Goal: Browse casually

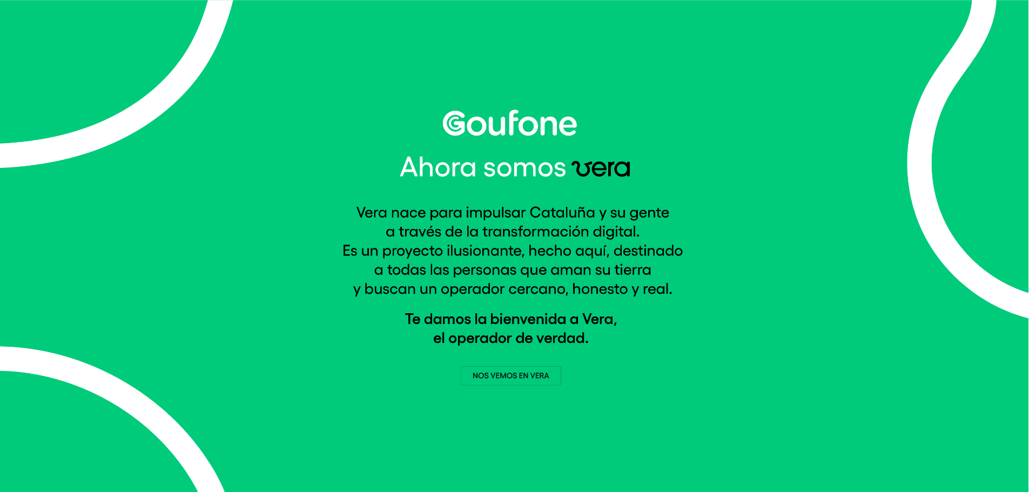
click at [520, 379] on img at bounding box center [514, 247] width 345 height 275
click at [520, 376] on img at bounding box center [514, 247] width 345 height 275
click at [534, 374] on img at bounding box center [514, 247] width 345 height 275
